Goal: Navigation & Orientation: Find specific page/section

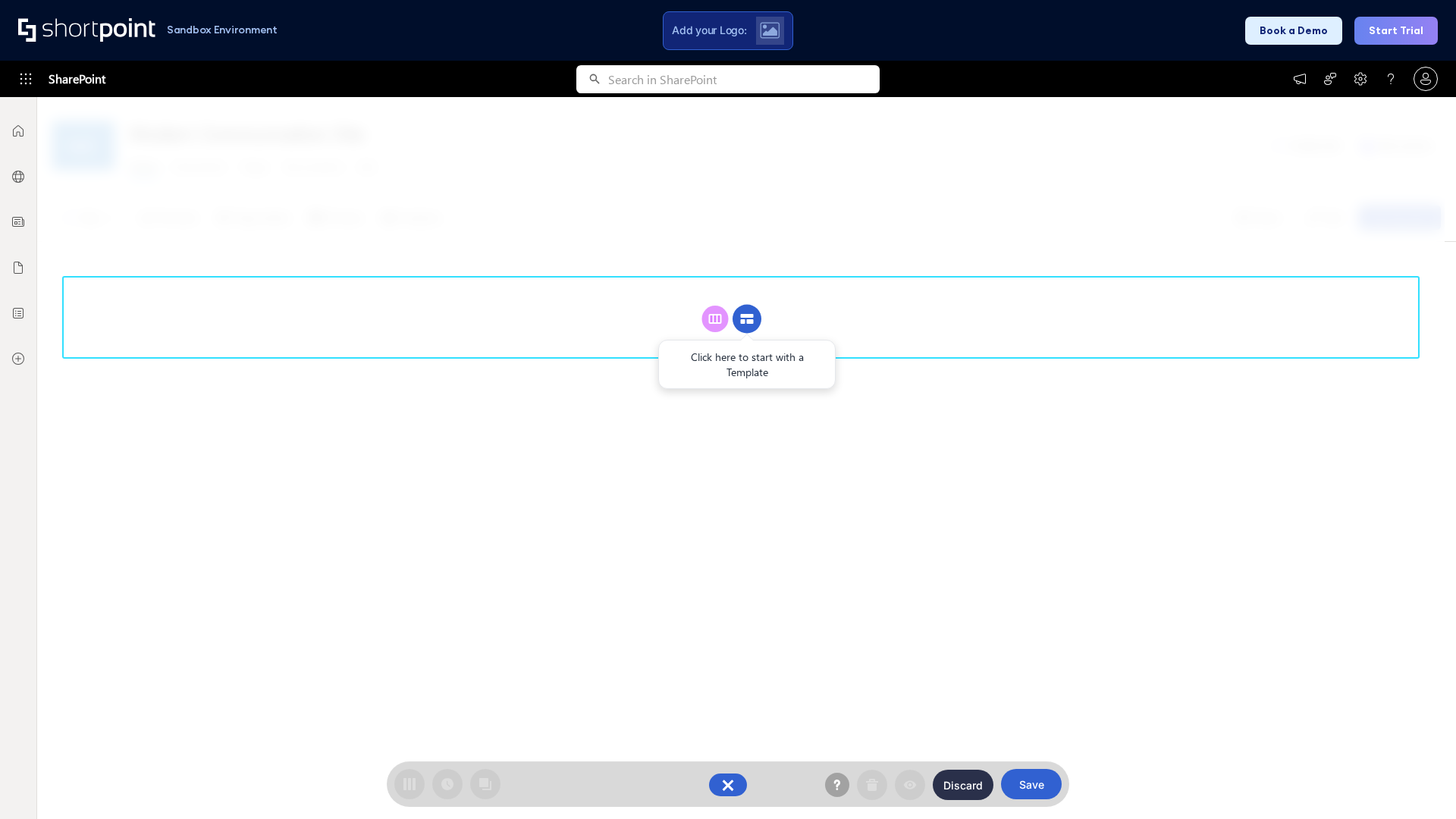
click at [747, 319] on circle at bounding box center [747, 320] width 29 height 29
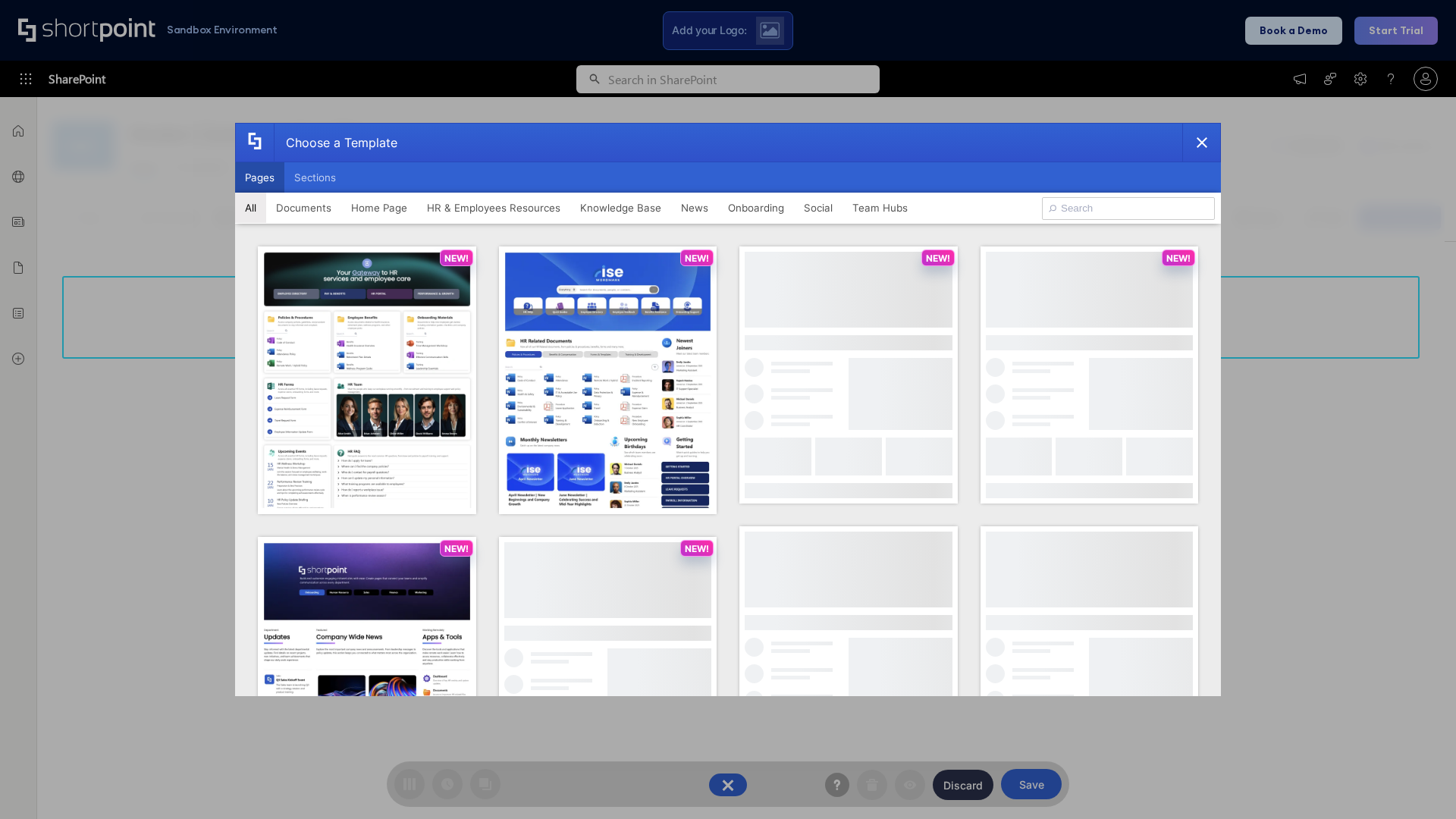
click at [259, 177] on button "Pages" at bounding box center [259, 177] width 49 height 30
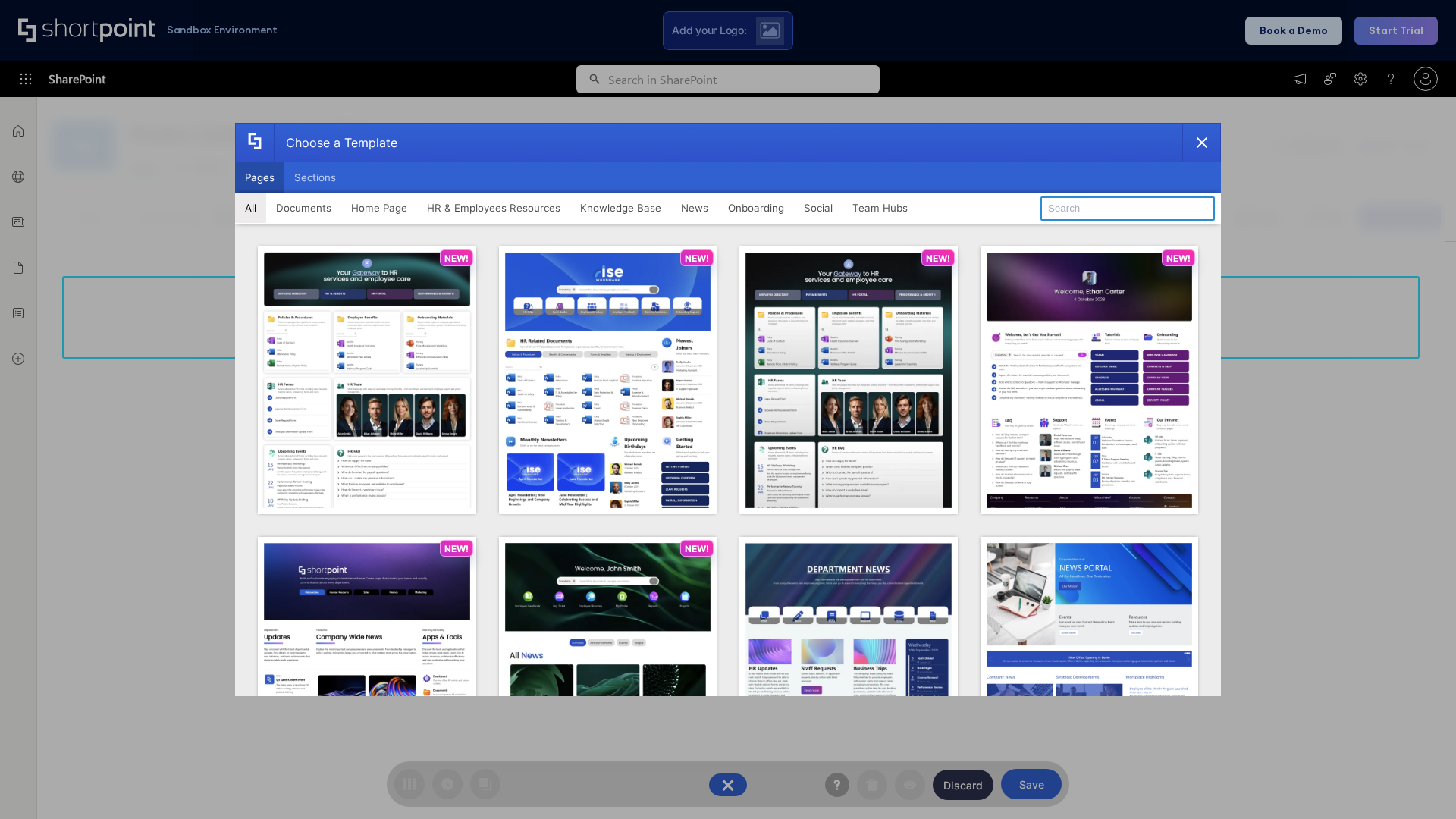
type input "Documents 3"
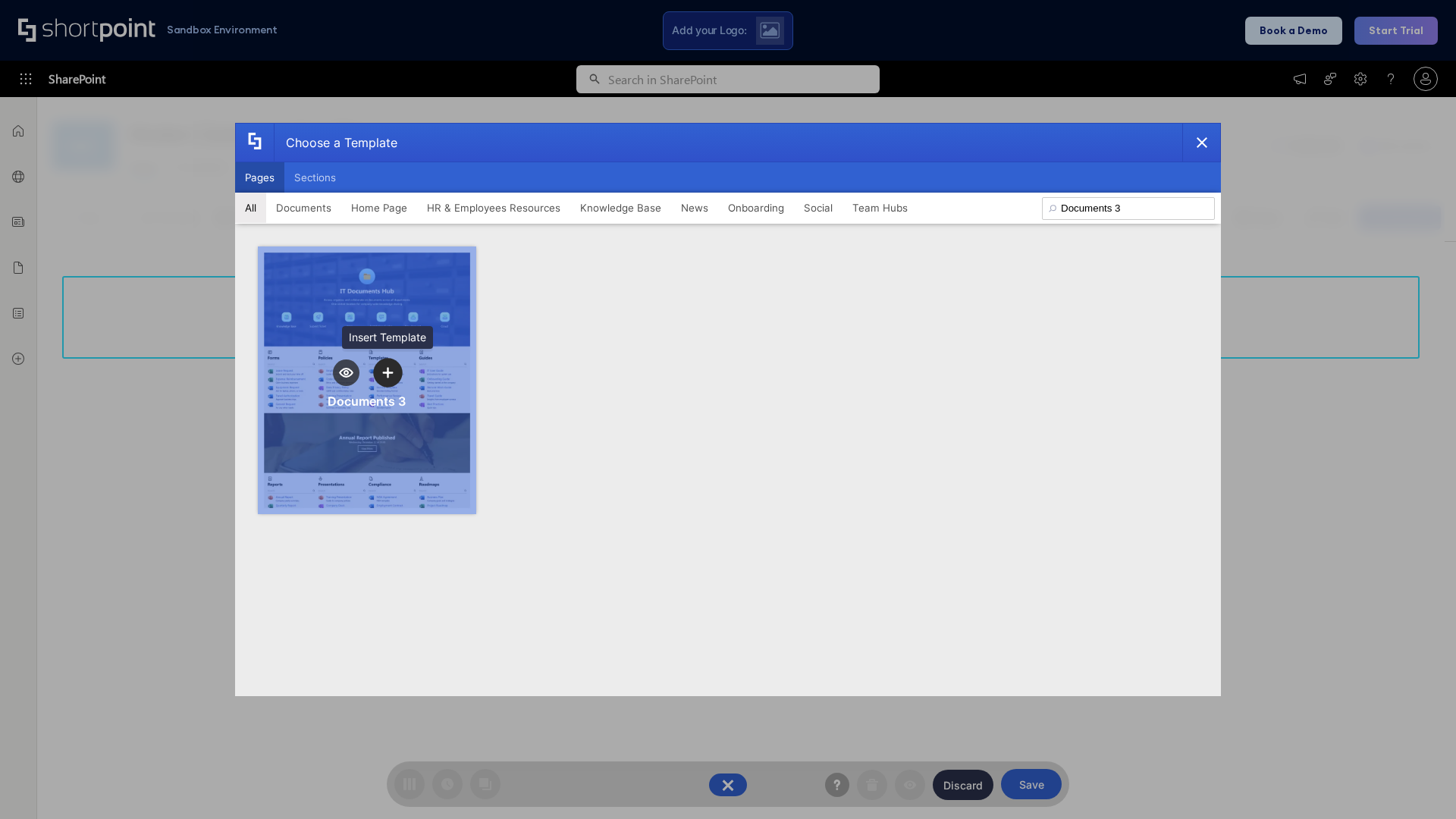
click at [388, 372] on icon "template selector" at bounding box center [387, 371] width 11 height 11
